Goal: Ask a question

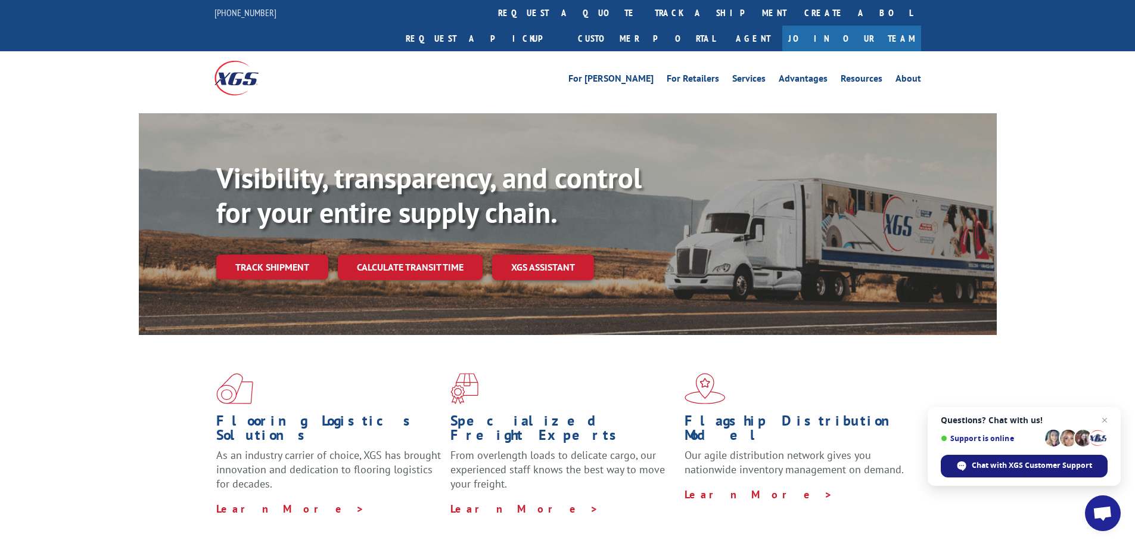
click at [1016, 466] on span "Chat with XGS Customer Support" at bounding box center [1032, 465] width 120 height 11
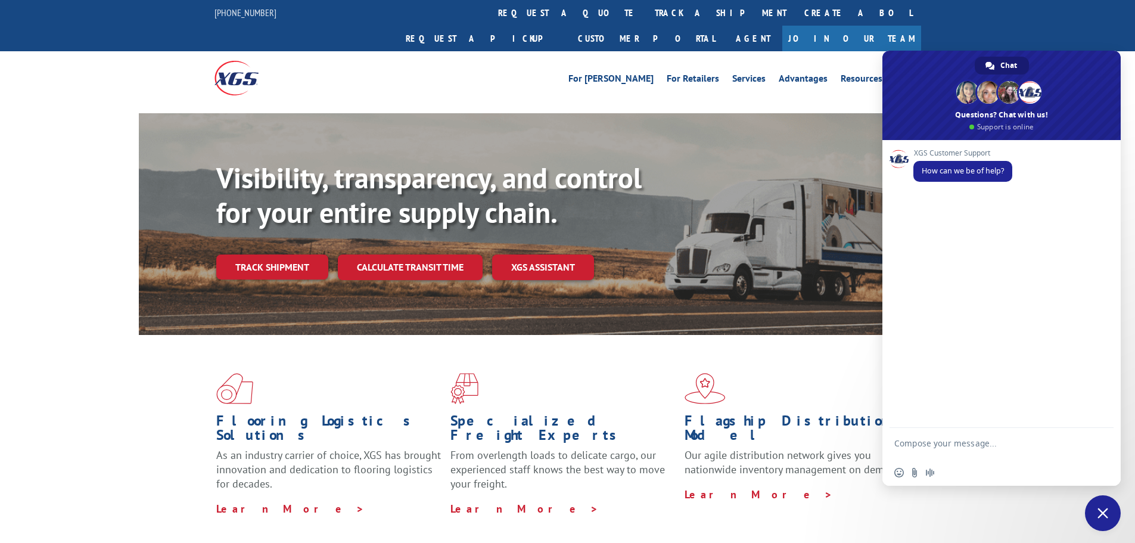
click at [981, 435] on form at bounding box center [988, 445] width 188 height 34
click at [987, 449] on textarea "Compose your message..." at bounding box center [988, 448] width 188 height 21
type textarea "HI"
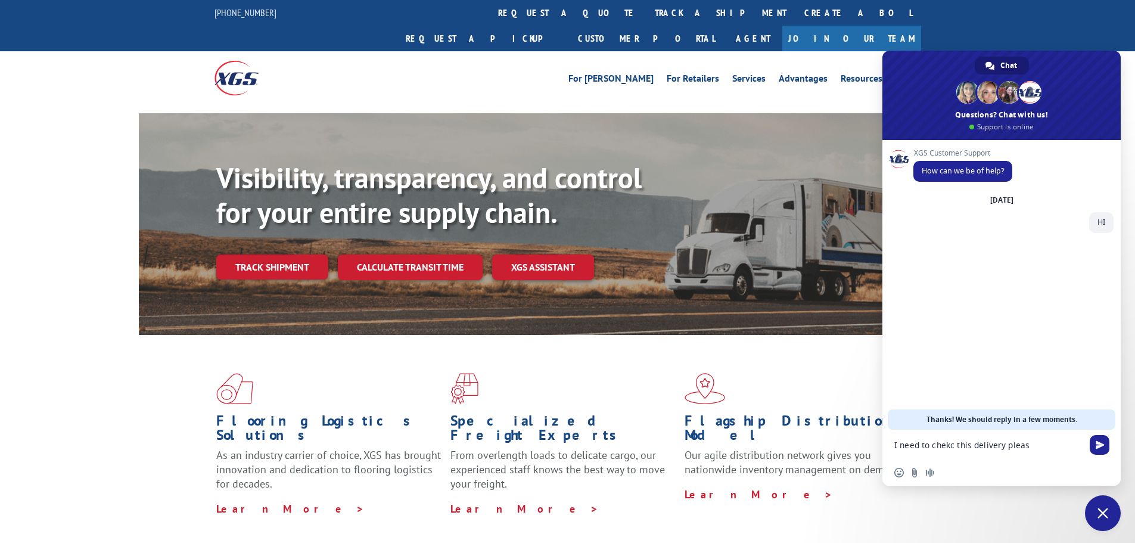
type textarea "I need to chekc this delivery please"
paste textarea "17563639."
type textarea "17563639"
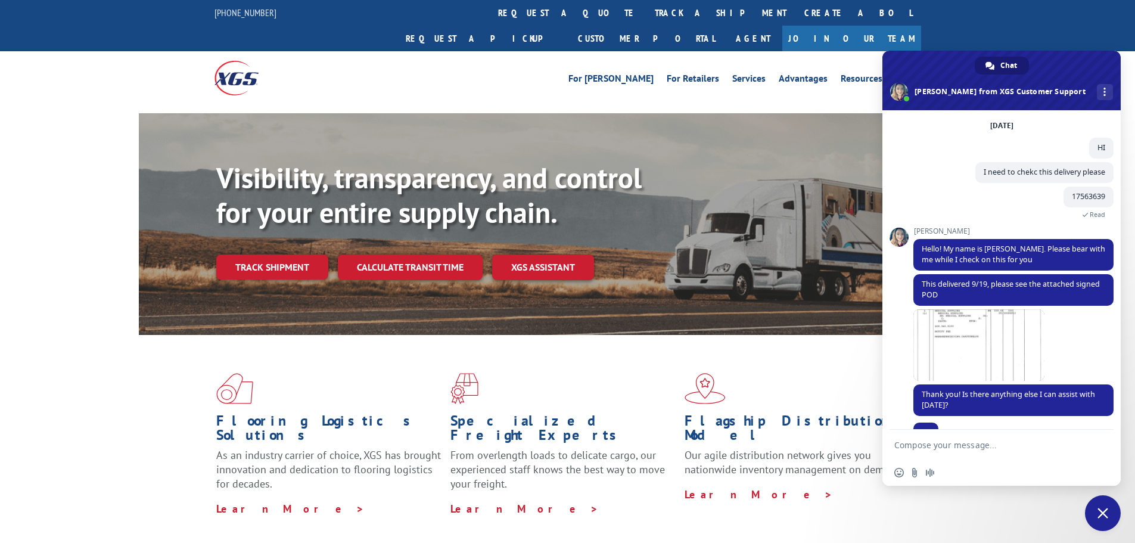
scroll to position [68, 0]
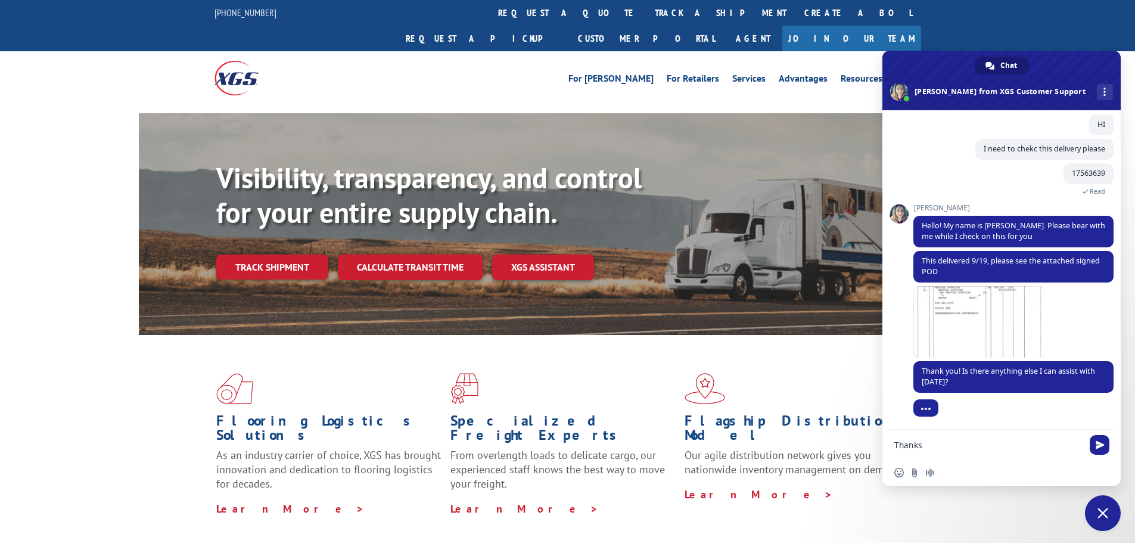
type textarea "Thankss"
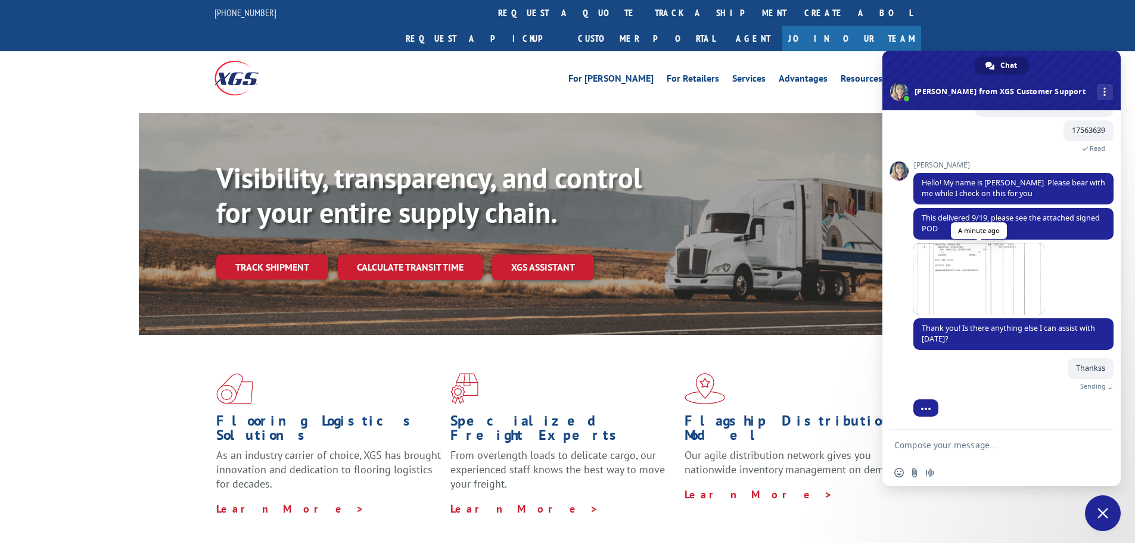
click at [954, 269] on span at bounding box center [978, 278] width 131 height 71
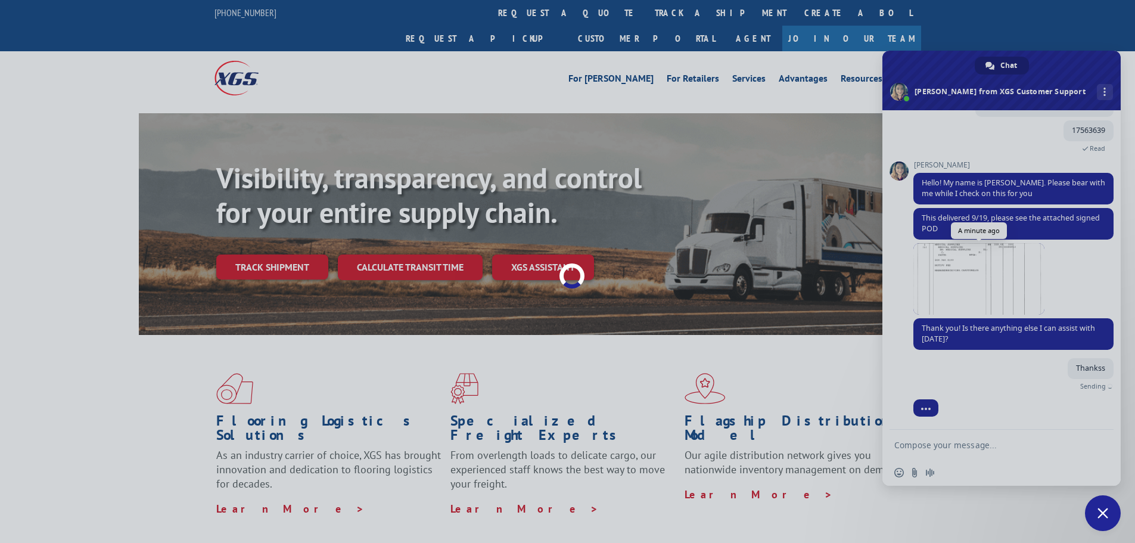
scroll to position [97, 0]
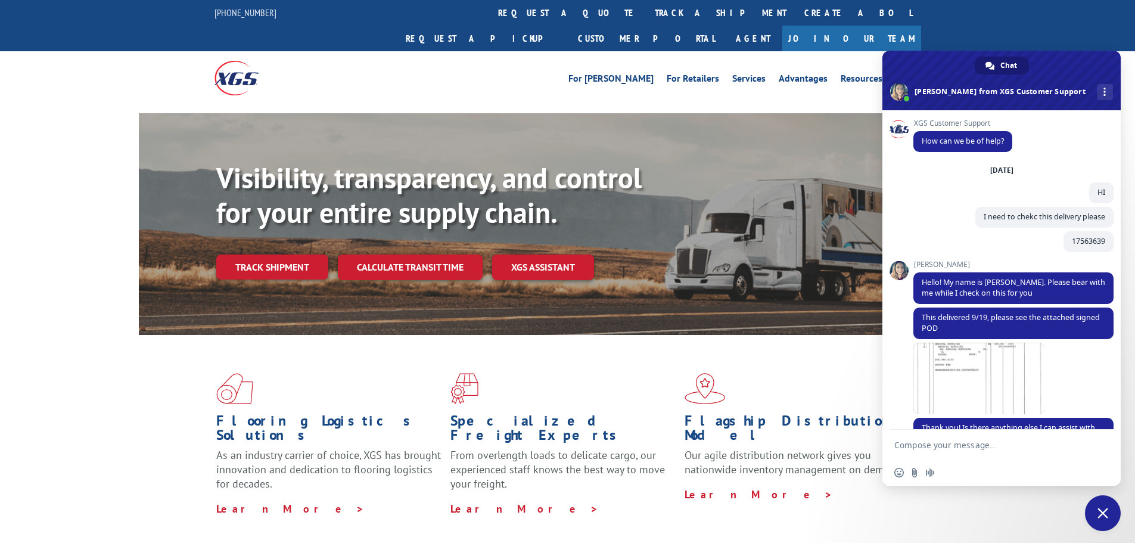
click at [944, 436] on form at bounding box center [988, 446] width 188 height 32
click at [947, 443] on textarea "Compose your message..." at bounding box center [988, 445] width 188 height 11
type textarea "HI"
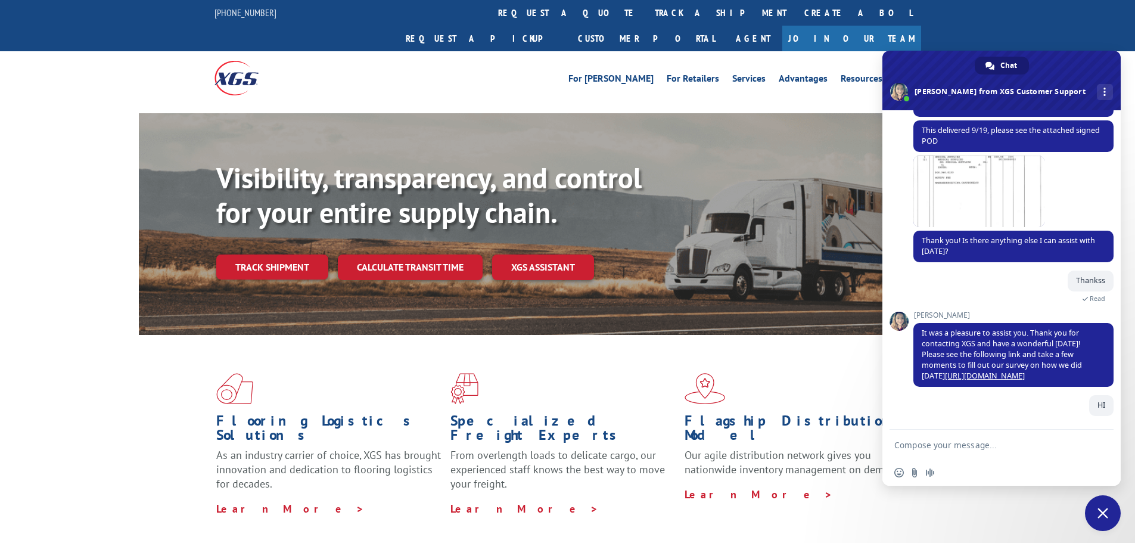
scroll to position [198, 0]
type textarea "i NEED to cancel this please"
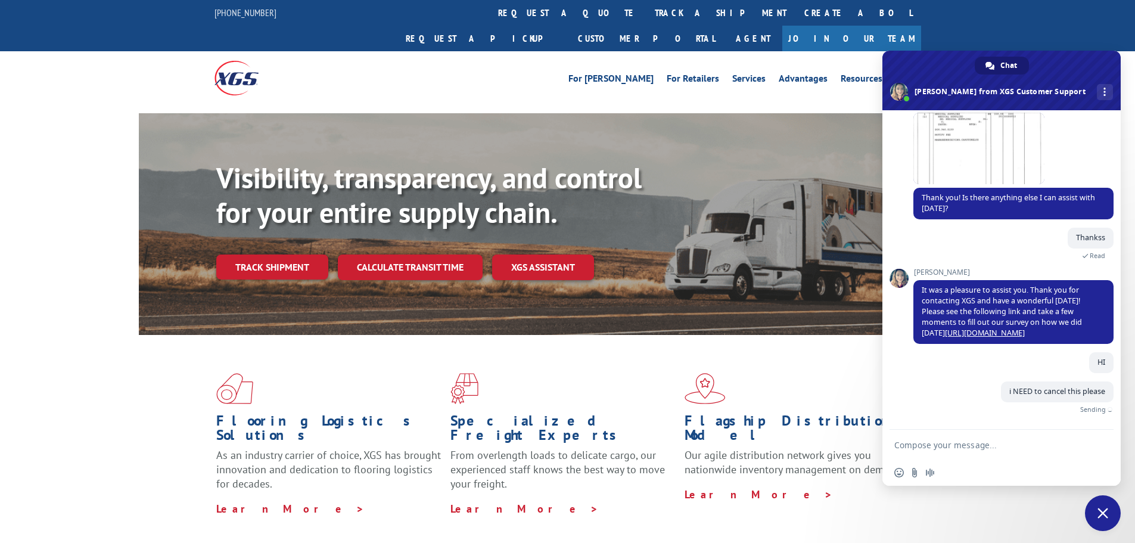
paste textarea "FPX00333820"
type textarea "FPX00333820"
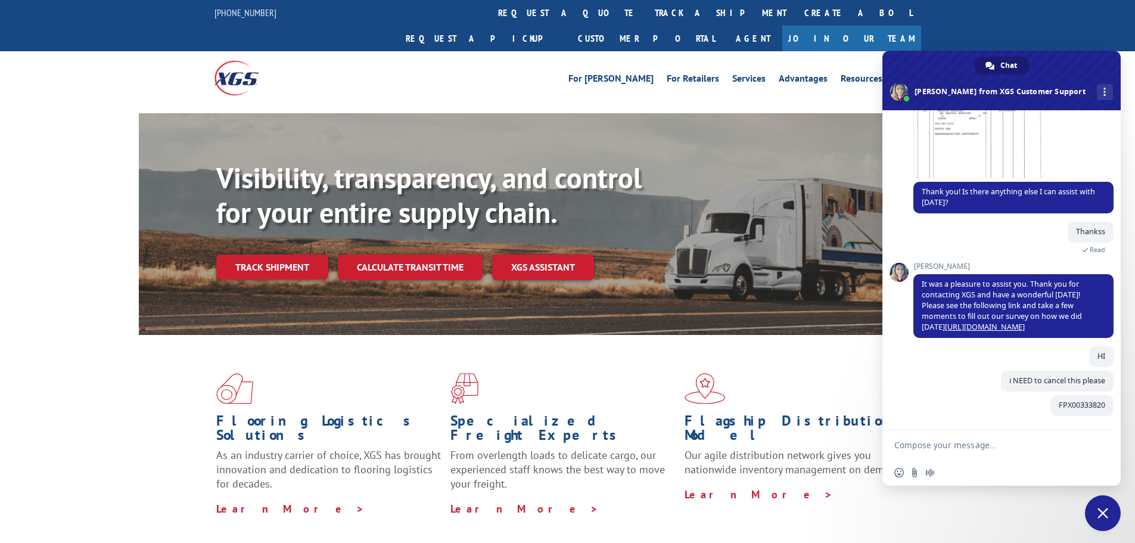
scroll to position [247, 0]
